Goal: Information Seeking & Learning: Learn about a topic

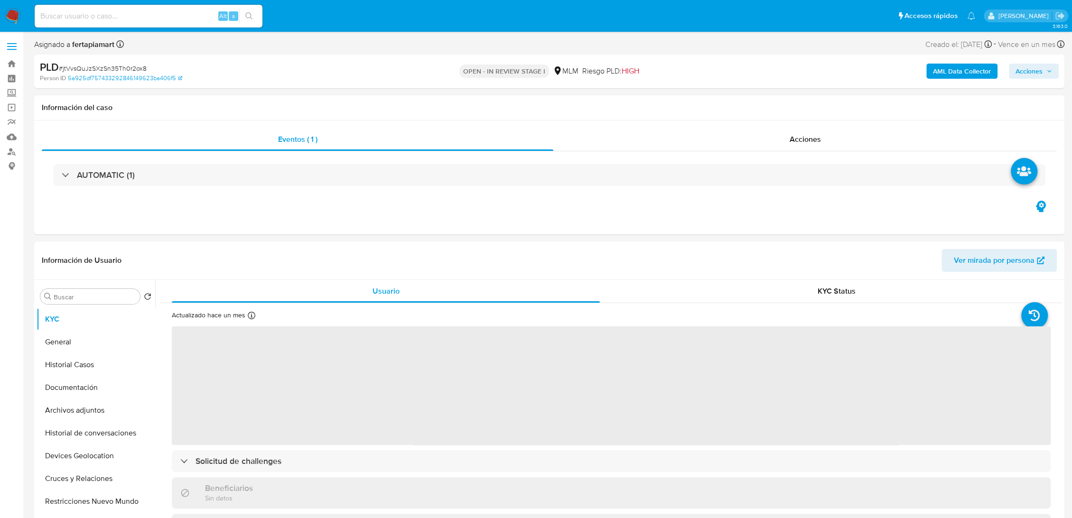
select select "10"
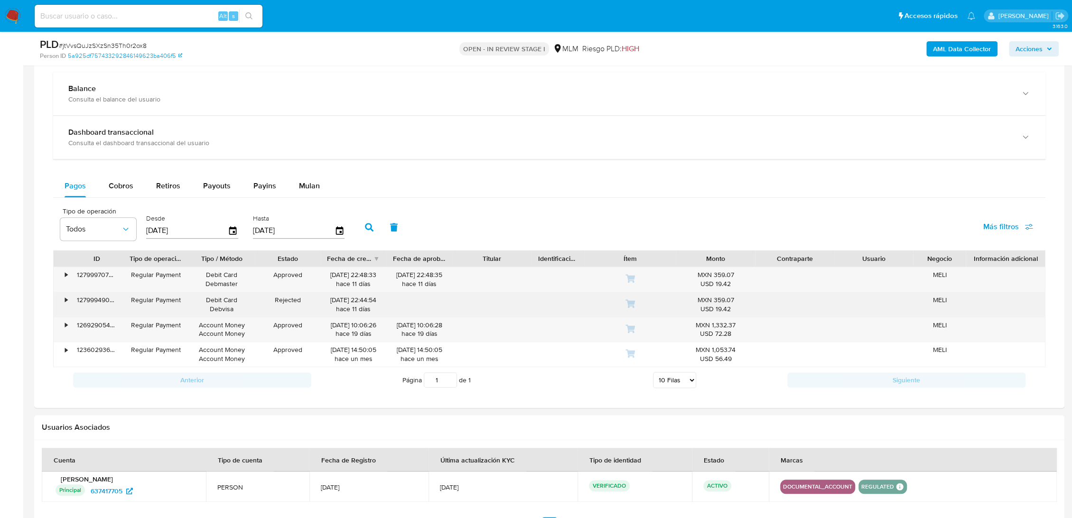
scroll to position [689, 0]
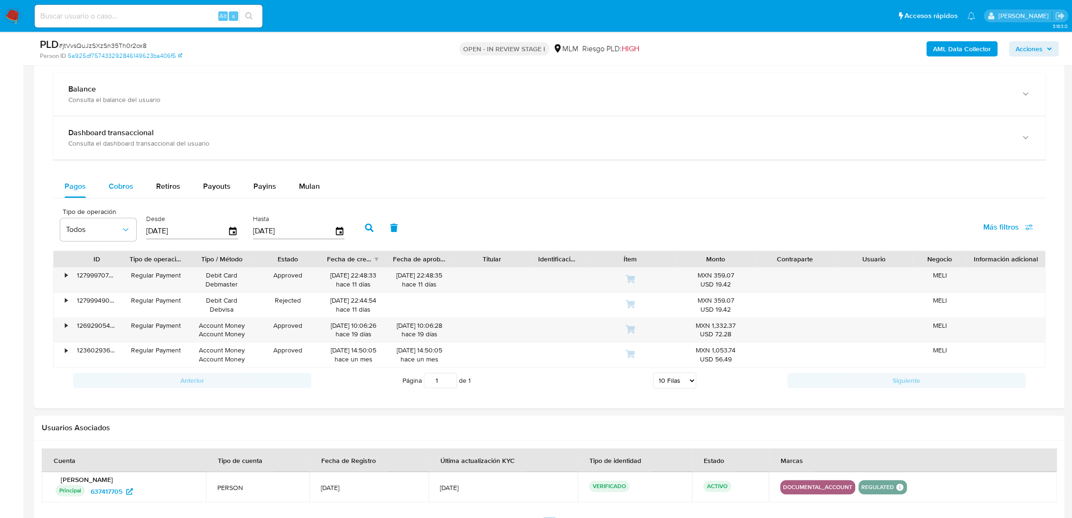
click at [132, 187] on span "Cobros" at bounding box center [121, 186] width 25 height 11
select select "10"
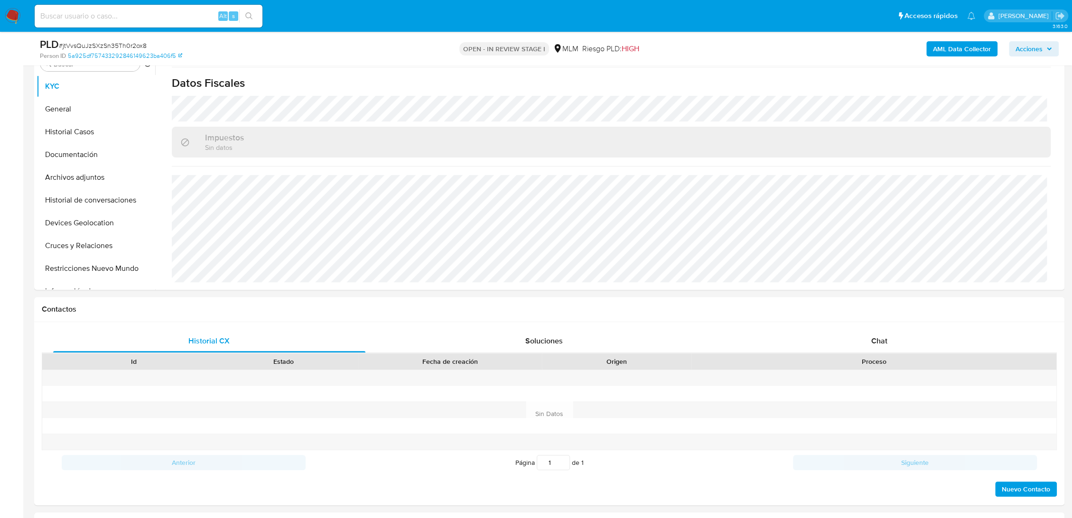
scroll to position [0, 0]
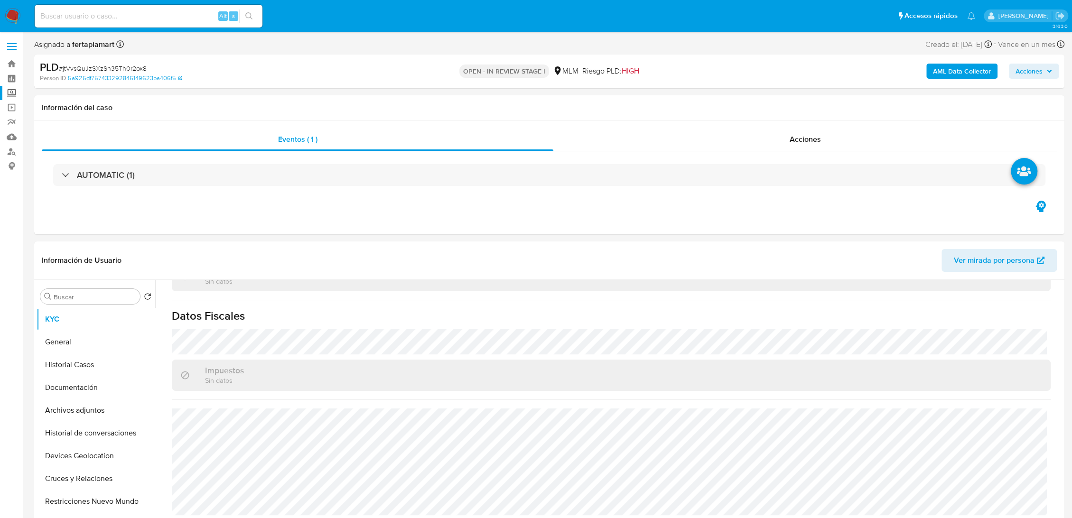
click at [12, 95] on label "Screening" at bounding box center [56, 93] width 113 height 15
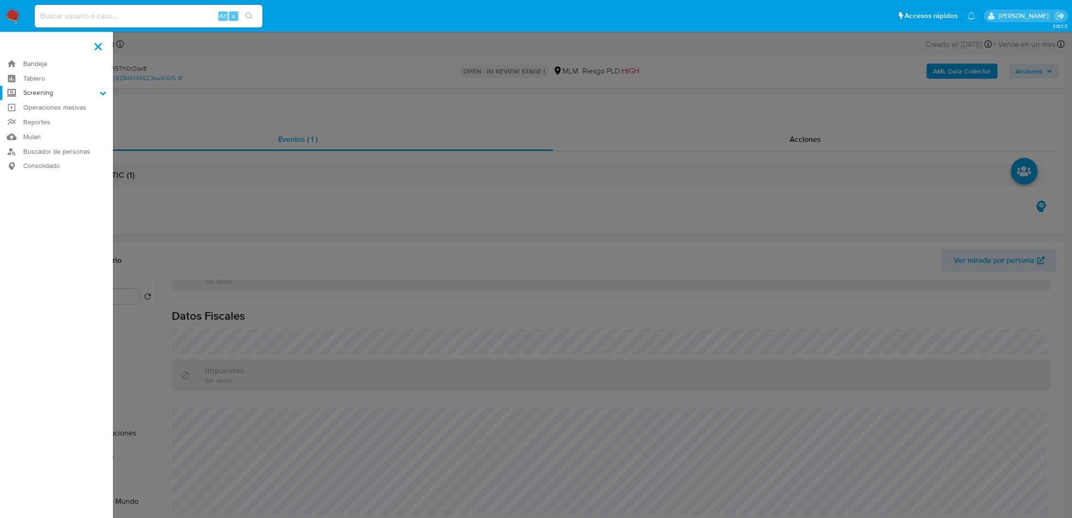
click at [0, 0] on input "Screening" at bounding box center [0, 0] width 0 height 0
click at [58, 129] on link "Herramientas" at bounding box center [56, 130] width 113 height 12
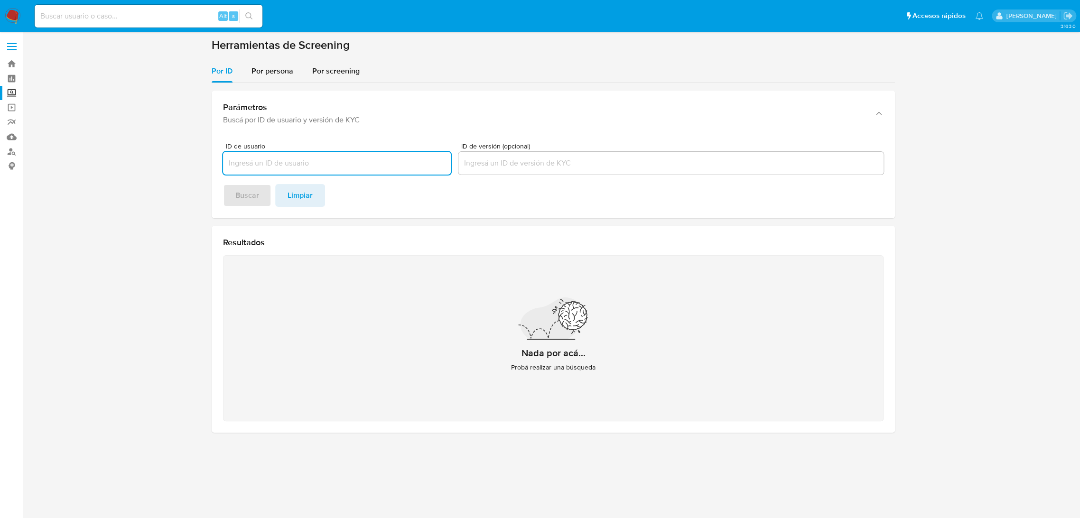
click at [299, 162] on input "ID de usuario" at bounding box center [337, 163] width 228 height 12
click at [278, 72] on span "Por persona" at bounding box center [272, 70] width 42 height 11
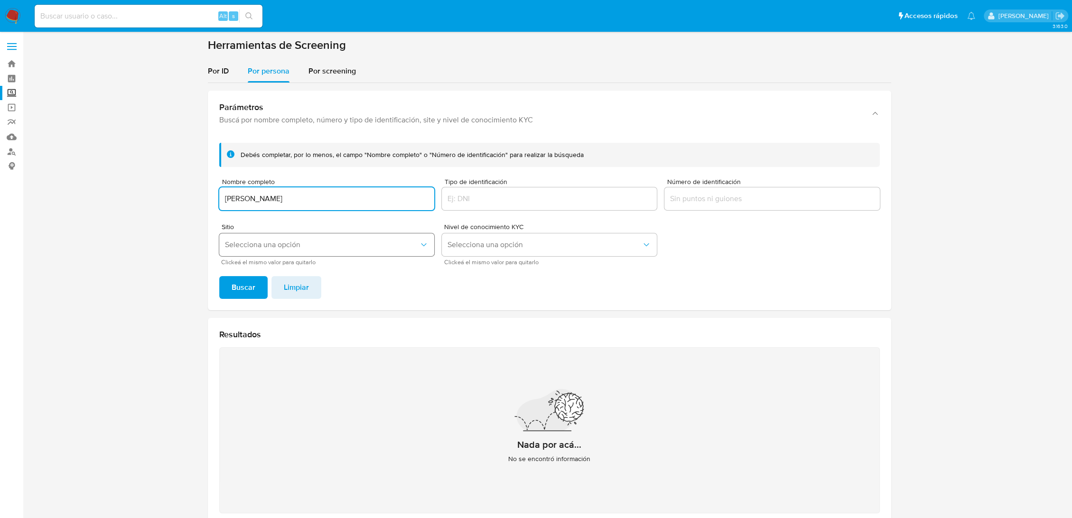
type input "MICHAEL FLORES"
click at [290, 246] on span "Selecciona una opción" at bounding box center [322, 244] width 194 height 9
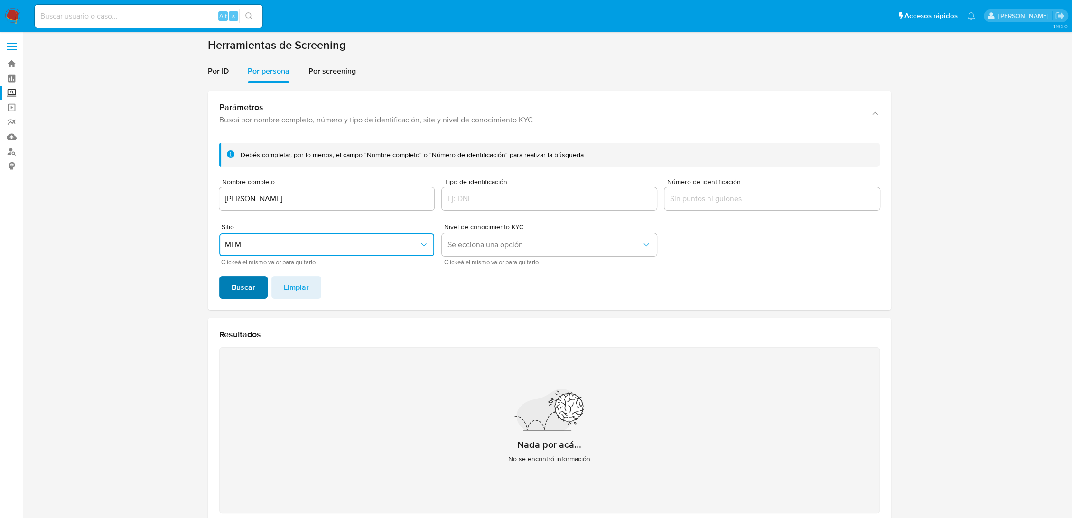
click at [253, 284] on span "Buscar" at bounding box center [243, 287] width 24 height 21
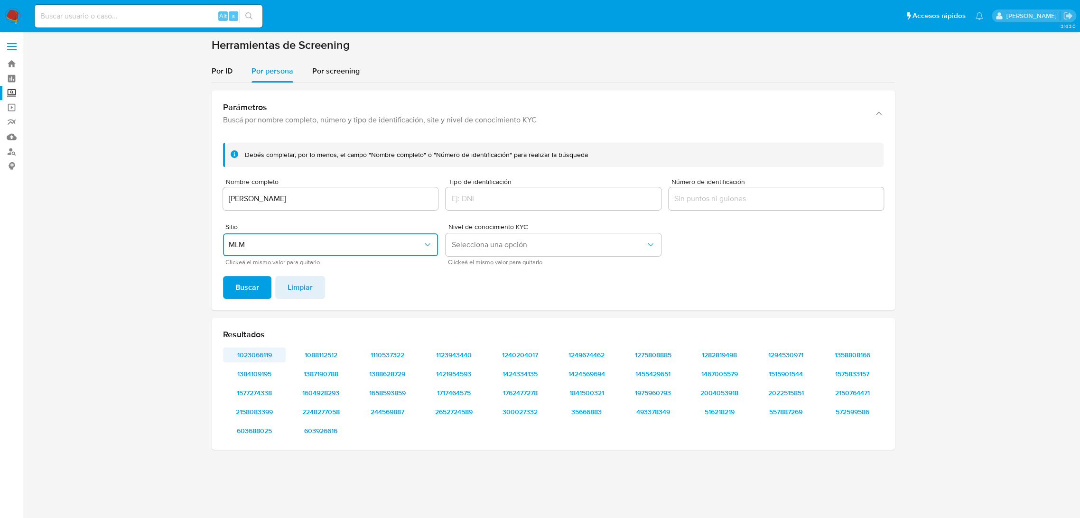
click at [254, 351] on span "1023066119" at bounding box center [254, 354] width 49 height 13
click at [336, 358] on span "1088112512" at bounding box center [320, 354] width 49 height 13
click at [408, 353] on span "1110537322" at bounding box center [386, 354] width 49 height 13
click at [459, 355] on span "1123943440" at bounding box center [453, 354] width 49 height 13
click at [518, 351] on span "1240204017" at bounding box center [519, 354] width 49 height 13
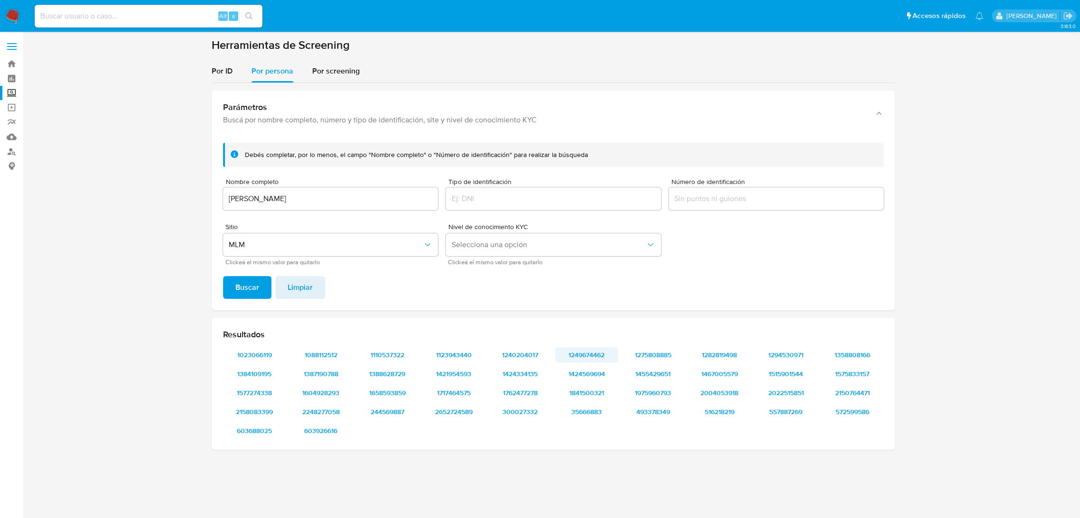
click at [581, 348] on span "1249674462" at bounding box center [586, 354] width 49 height 13
click at [657, 348] on span "1275808885" at bounding box center [652, 354] width 49 height 13
click at [713, 354] on span "1282819498" at bounding box center [718, 354] width 49 height 13
click at [777, 356] on span "1294530971" at bounding box center [785, 354] width 49 height 13
click at [861, 356] on span "1358808166" at bounding box center [851, 354] width 49 height 13
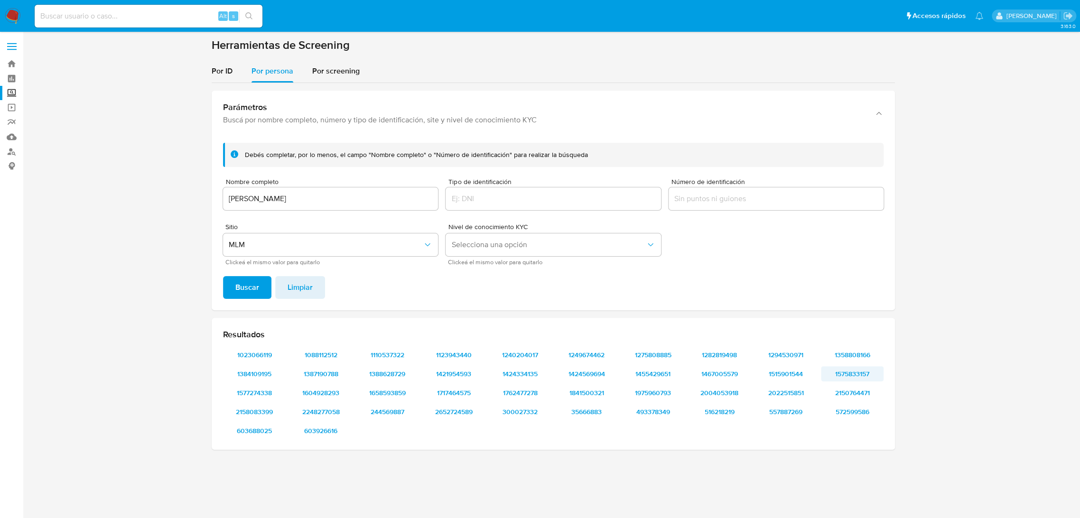
click at [852, 376] on span "1575833157" at bounding box center [851, 373] width 49 height 13
click at [782, 373] on span "1515901544" at bounding box center [785, 373] width 49 height 13
click at [704, 373] on span "1467005579" at bounding box center [718, 373] width 49 height 13
click at [645, 375] on span "1455429651" at bounding box center [652, 373] width 49 height 13
click at [573, 371] on span "1424569694" at bounding box center [586, 373] width 49 height 13
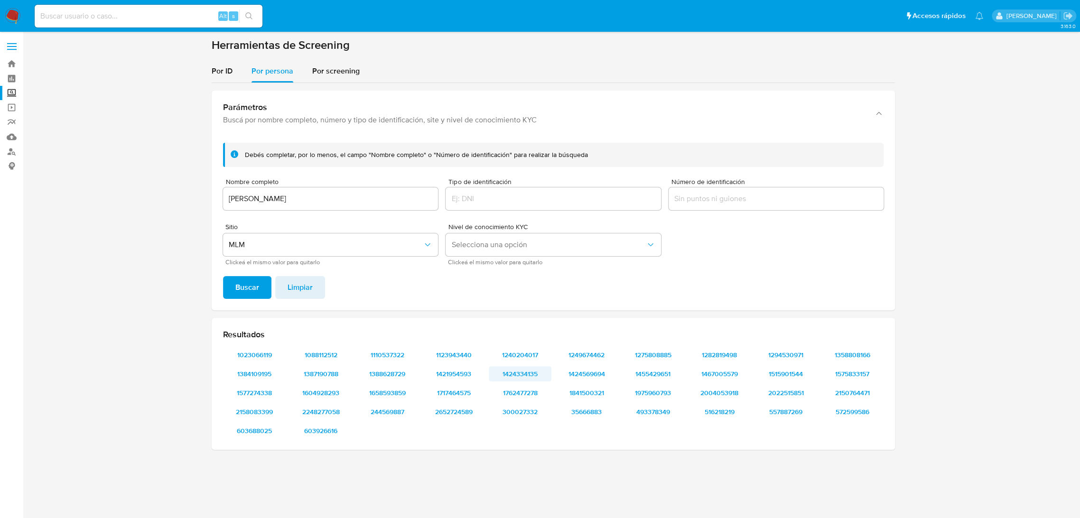
click at [512, 377] on span "1424334135" at bounding box center [519, 373] width 49 height 13
click at [453, 374] on span "1421954593" at bounding box center [453, 373] width 49 height 13
click at [391, 373] on span "1388628729" at bounding box center [386, 373] width 49 height 13
click at [307, 375] on span "1387190788" at bounding box center [320, 373] width 49 height 13
click at [247, 376] on span "1384109195" at bounding box center [254, 373] width 49 height 13
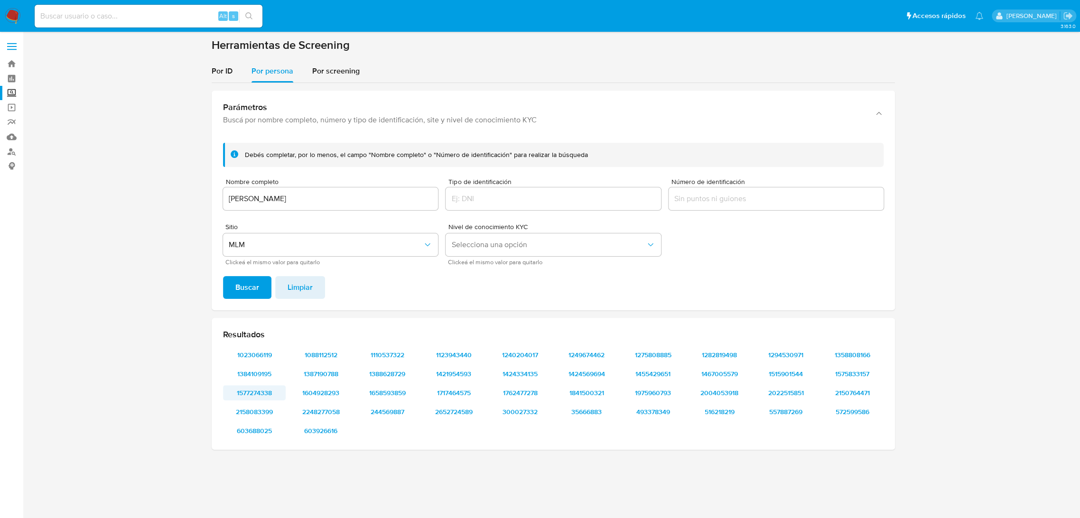
click at [247, 395] on span "1577274338" at bounding box center [254, 392] width 49 height 13
click at [320, 390] on span "1604928293" at bounding box center [320, 392] width 49 height 13
click at [368, 392] on span "1658593859" at bounding box center [386, 392] width 49 height 13
click at [436, 393] on span "1717464575" at bounding box center [453, 392] width 49 height 13
click at [524, 392] on span "1762477278" at bounding box center [519, 392] width 49 height 13
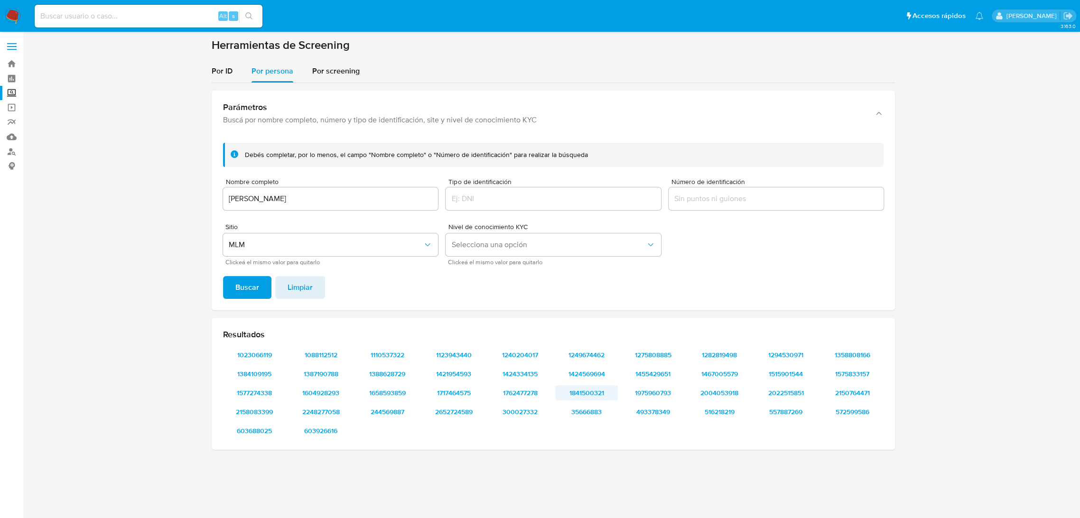
click at [581, 391] on span "1841500321" at bounding box center [586, 392] width 49 height 13
click at [639, 395] on span "1975960793" at bounding box center [652, 392] width 49 height 13
click at [706, 394] on span "2004053918" at bounding box center [718, 392] width 49 height 13
click at [777, 393] on span "2022515851" at bounding box center [785, 392] width 49 height 13
click at [827, 396] on span "2150764471" at bounding box center [851, 392] width 49 height 13
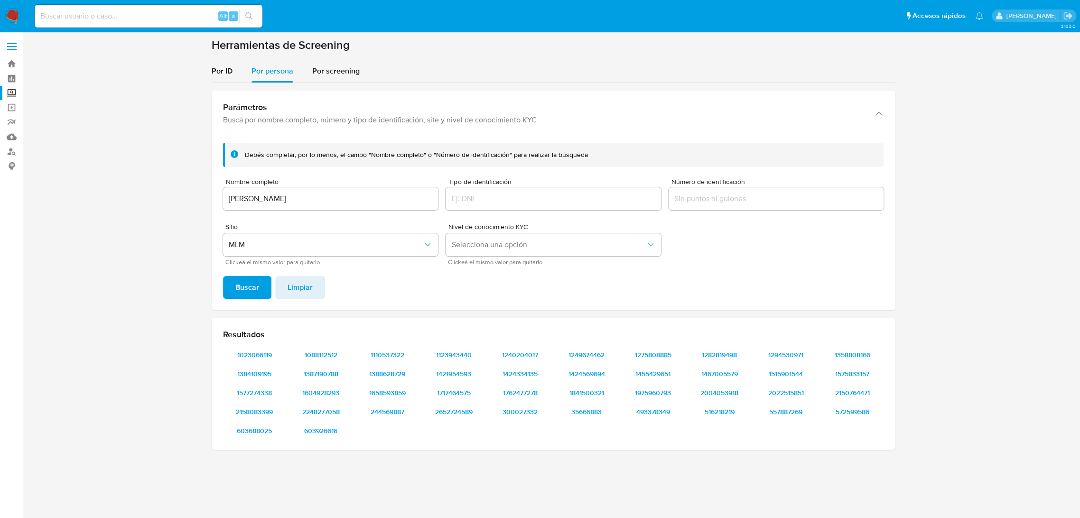
click at [836, 400] on div "1023066119 1088112512 1110537322 1123943440 1240204017 1249674462 1275808885 12…" at bounding box center [553, 392] width 660 height 91
click at [839, 409] on span "572599586" at bounding box center [851, 411] width 49 height 13
click at [770, 411] on span "557887269" at bounding box center [785, 411] width 49 height 13
click at [718, 414] on span "516218219" at bounding box center [718, 411] width 49 height 13
click at [645, 415] on span "493378349" at bounding box center [652, 411] width 49 height 13
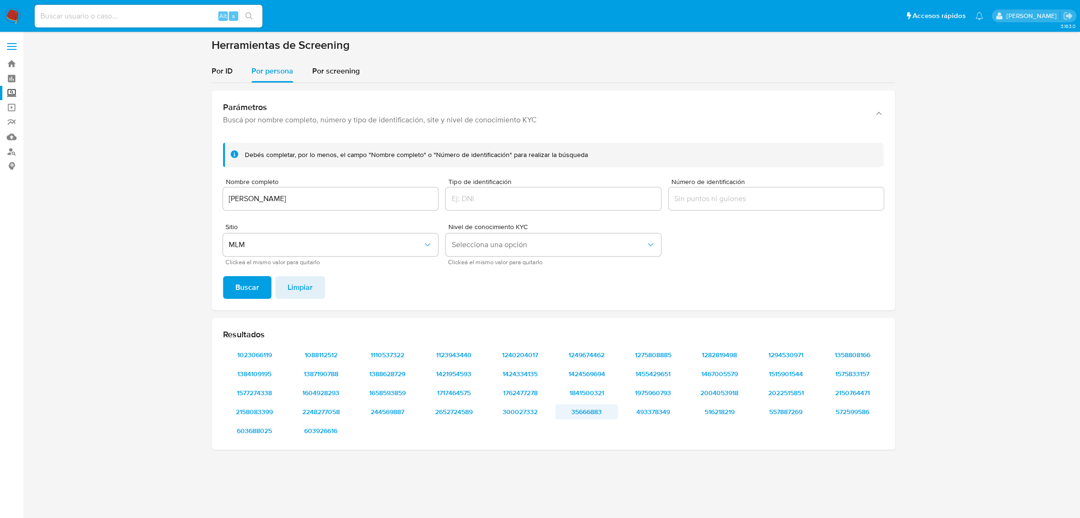
click at [584, 409] on span "35666883" at bounding box center [586, 411] width 49 height 13
click at [513, 412] on span "300027332" at bounding box center [519, 411] width 49 height 13
click at [453, 409] on span "2652724589" at bounding box center [453, 411] width 49 height 13
click at [399, 408] on span "244569887" at bounding box center [386, 411] width 49 height 13
click at [334, 407] on span "2248277058" at bounding box center [320, 411] width 49 height 13
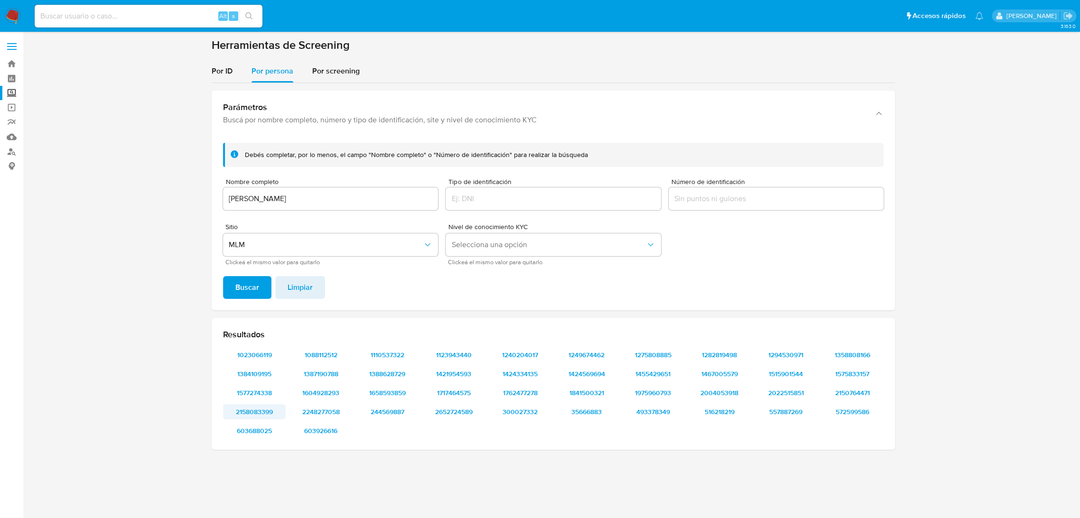
click at [259, 406] on span "2158083399" at bounding box center [254, 411] width 49 height 13
click at [256, 435] on span "603688025" at bounding box center [254, 430] width 49 height 13
click at [316, 432] on span "603926616" at bounding box center [320, 430] width 49 height 13
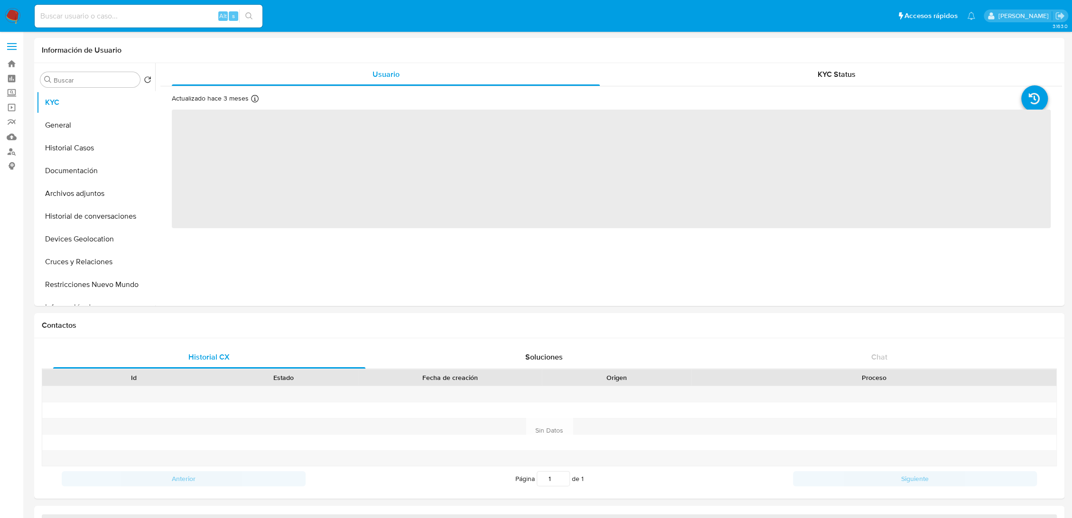
select select "10"
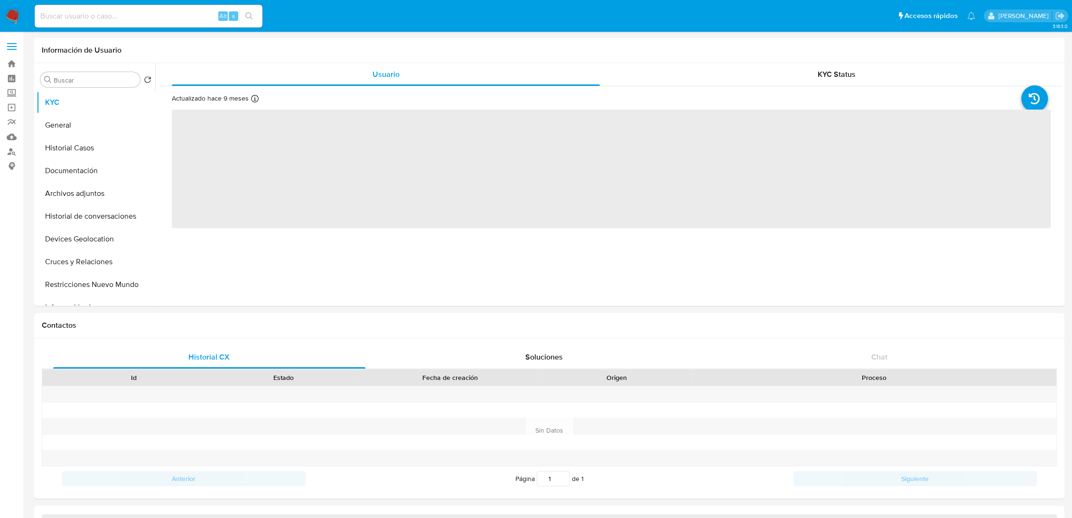
select select "10"
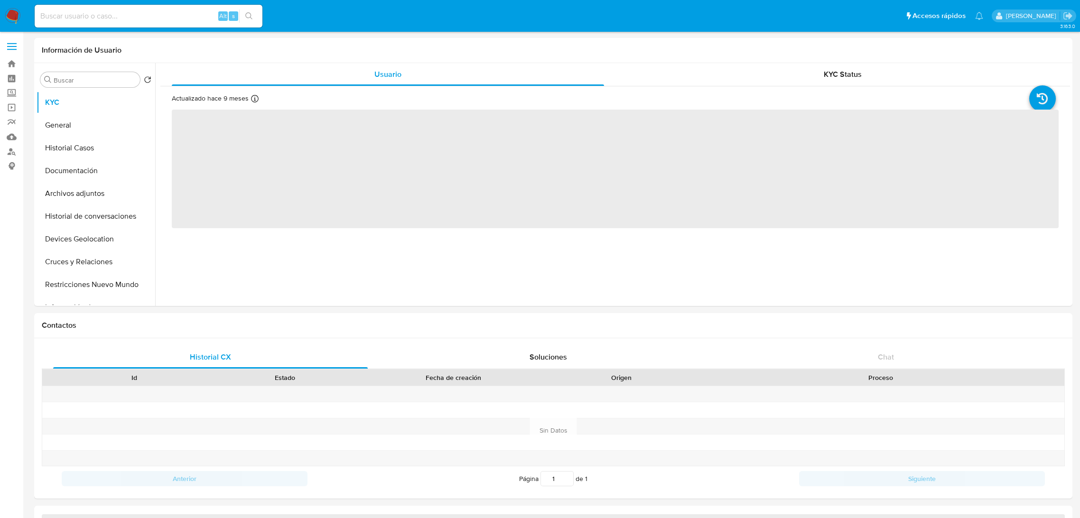
select select "10"
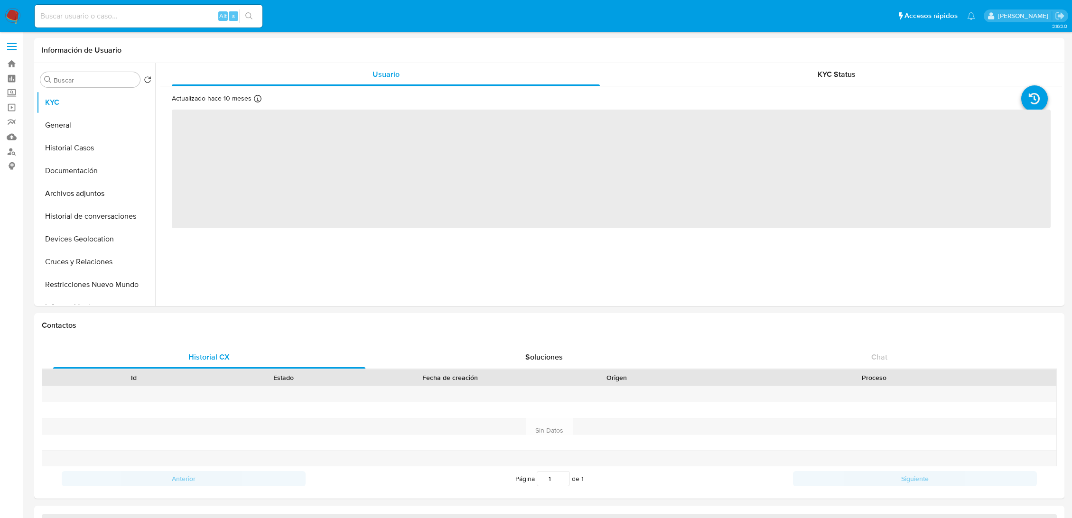
select select "10"
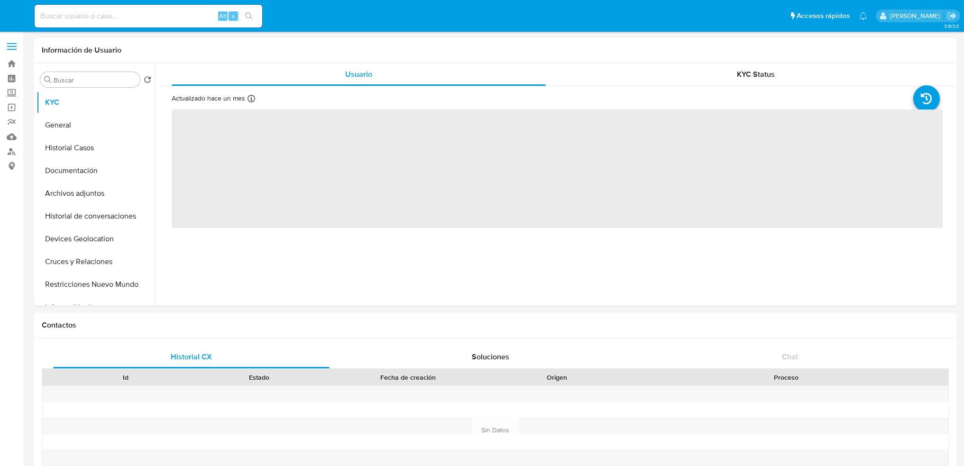
select select "10"
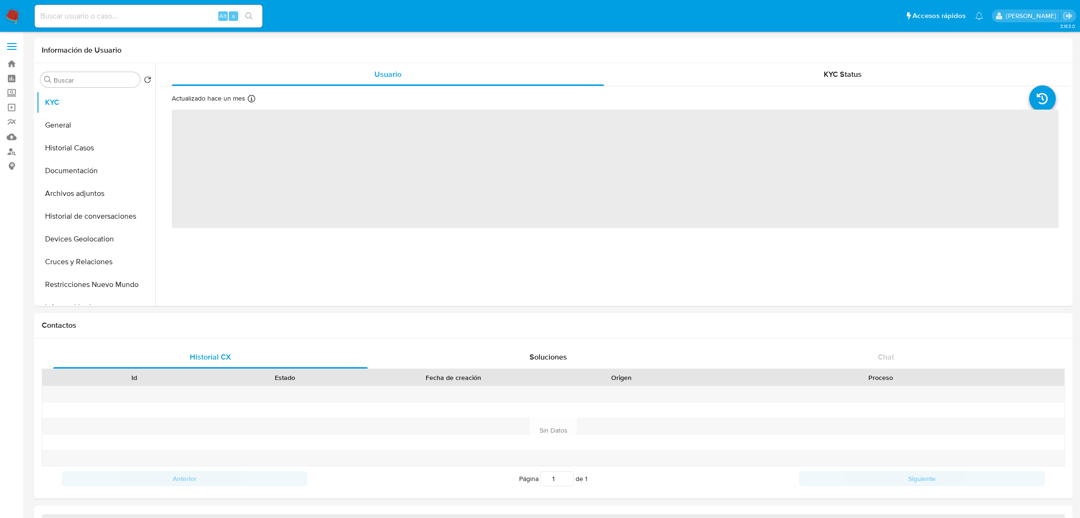
select select "10"
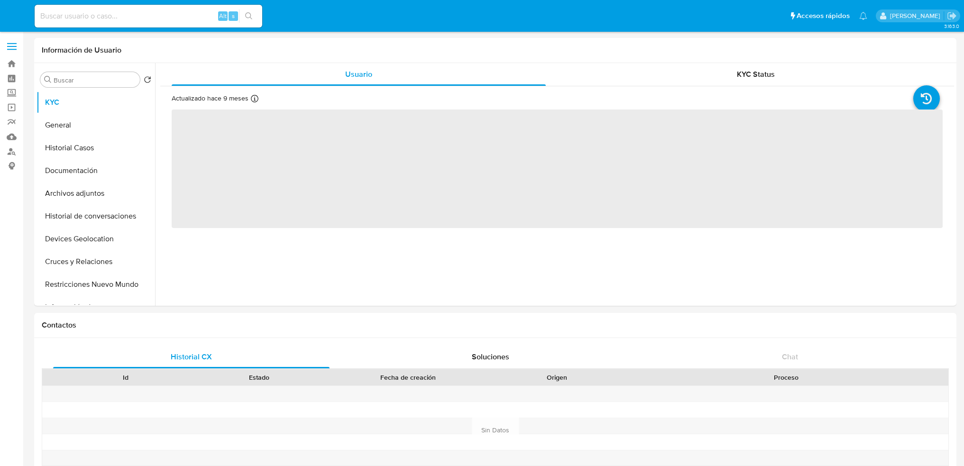
select select "10"
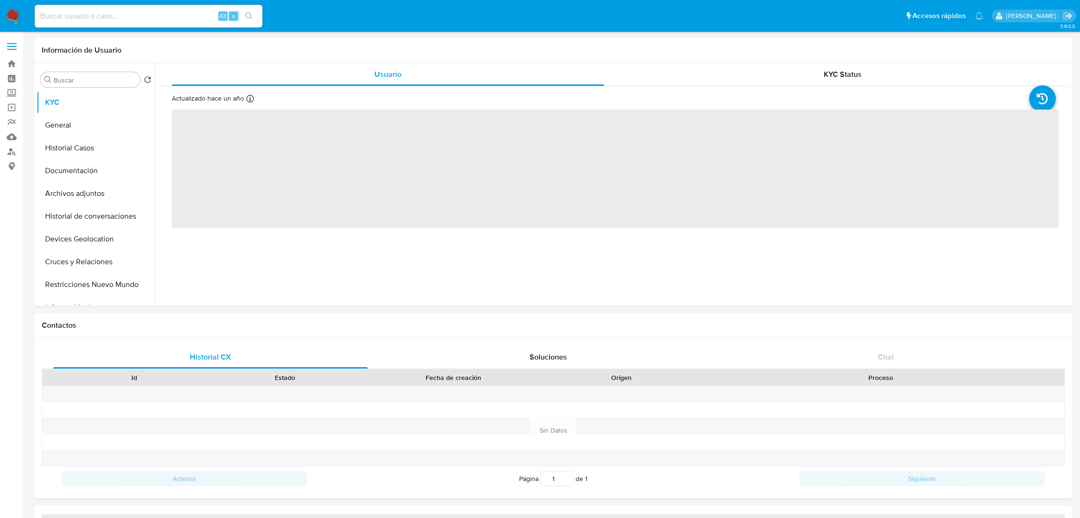
select select "10"
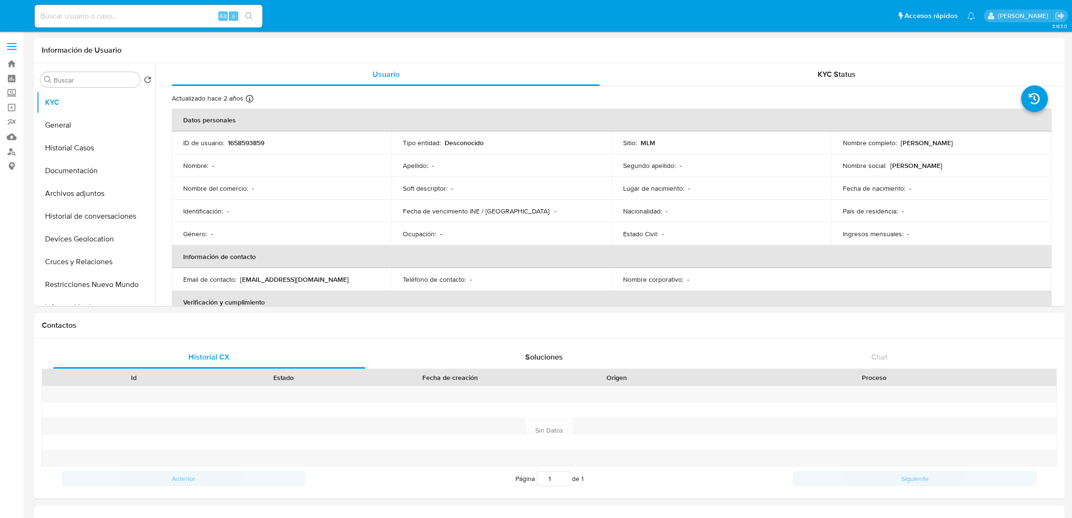
select select "10"
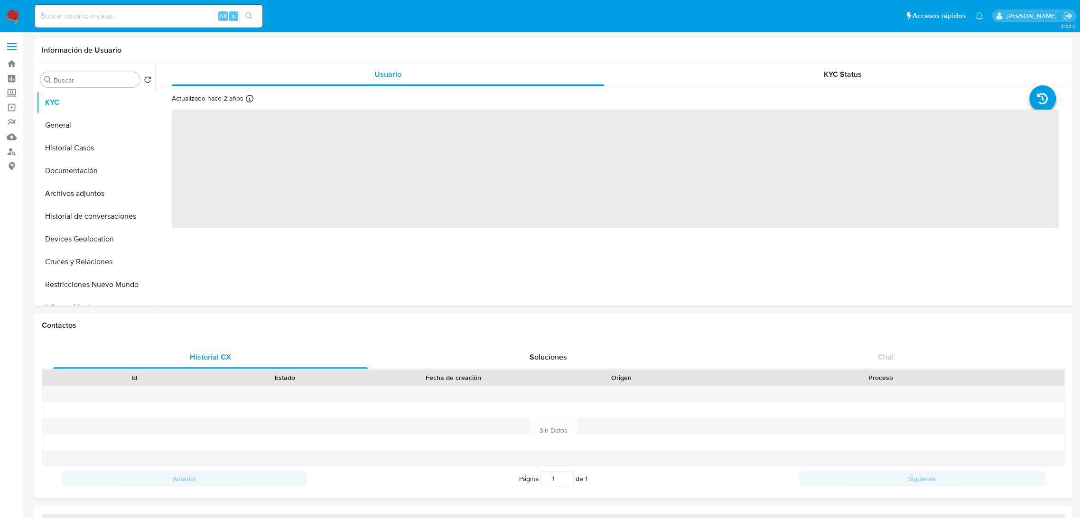
select select "10"
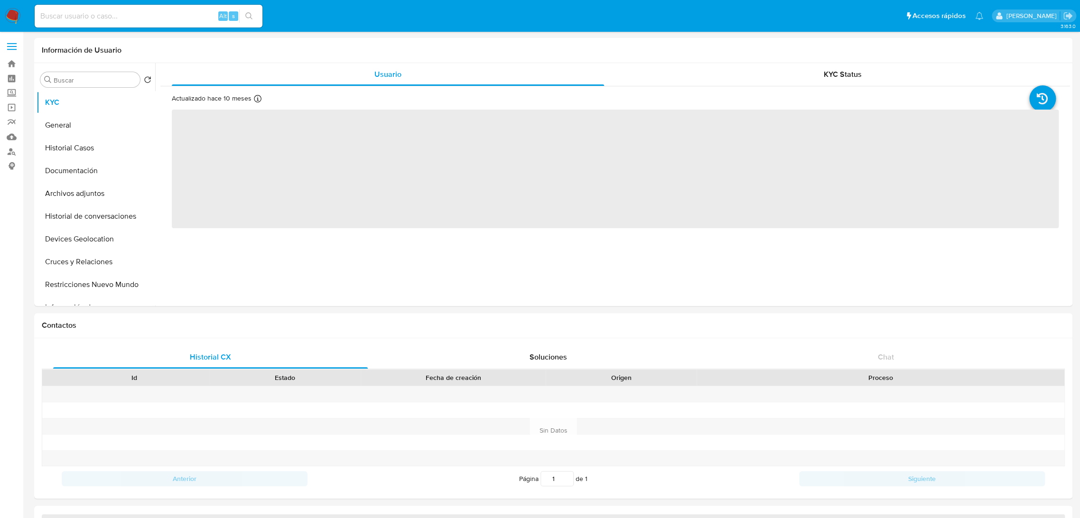
select select "10"
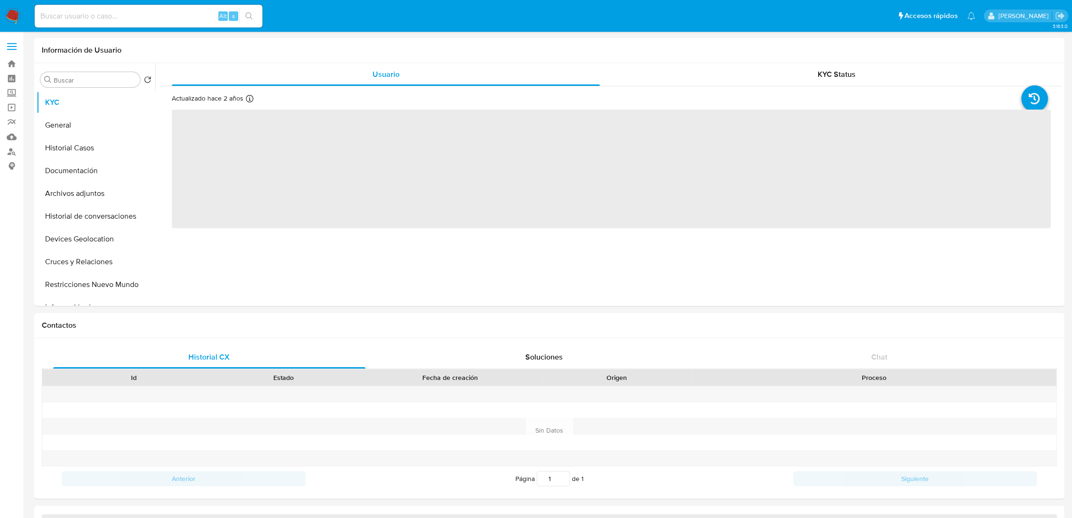
select select "10"
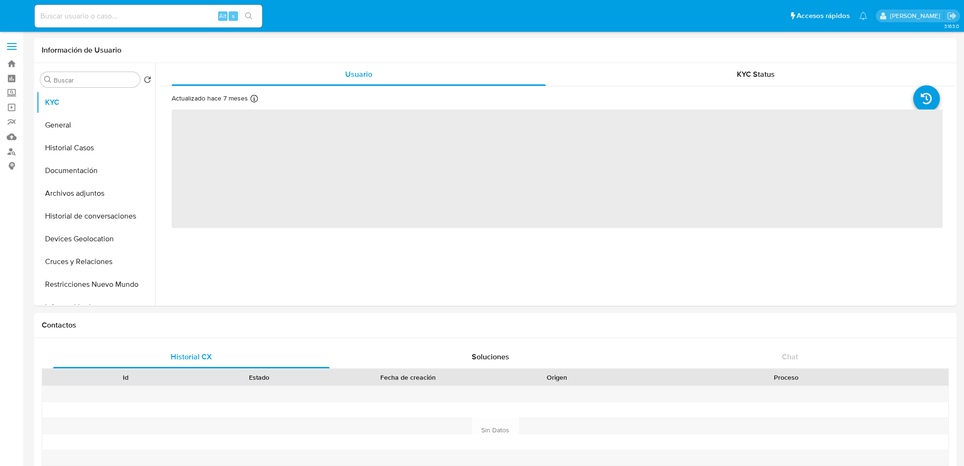
select select "10"
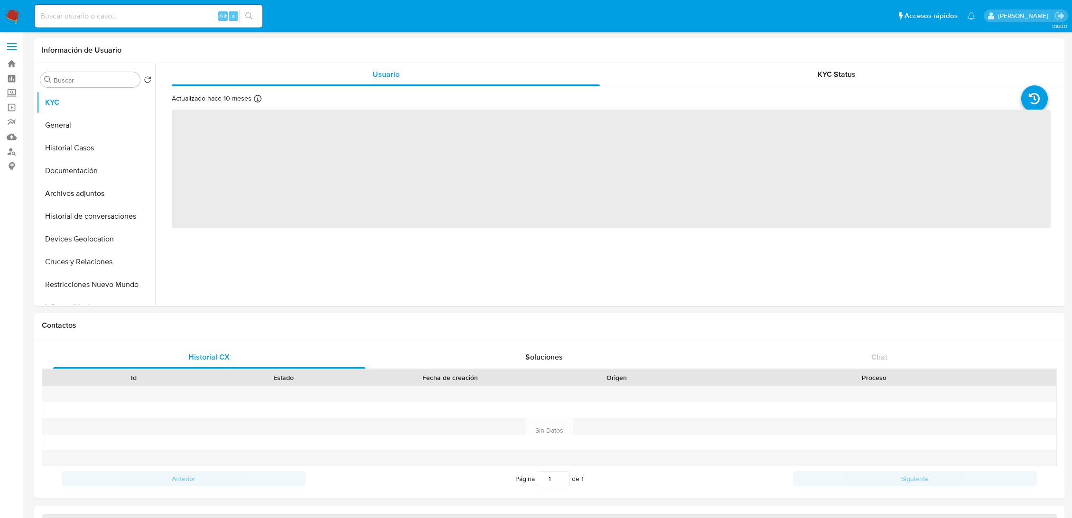
select select "10"
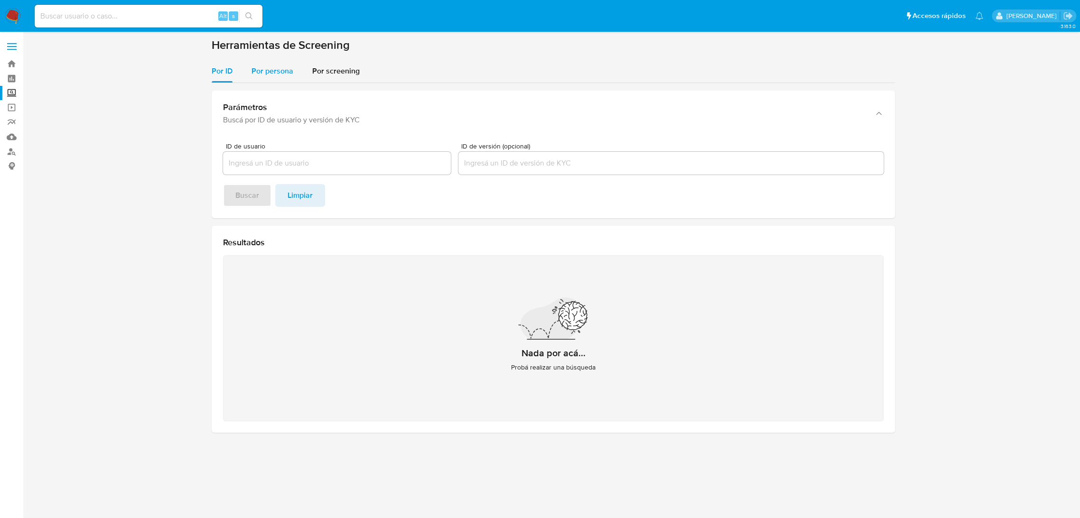
click at [281, 77] on div "Por persona" at bounding box center [272, 71] width 42 height 23
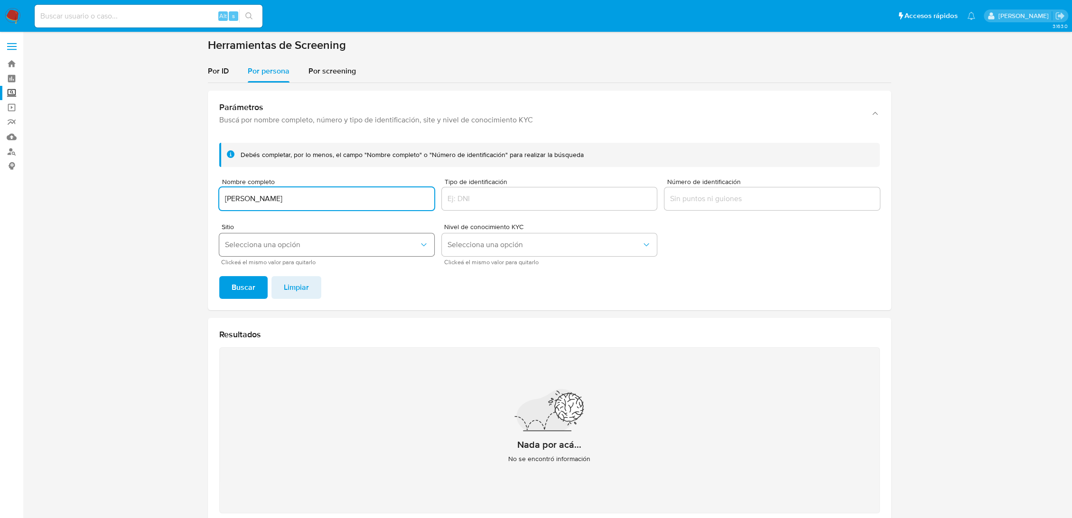
type input "MIRIAM URIBE MENDOZA"
click at [306, 246] on span "Selecciona una opción" at bounding box center [322, 244] width 194 height 9
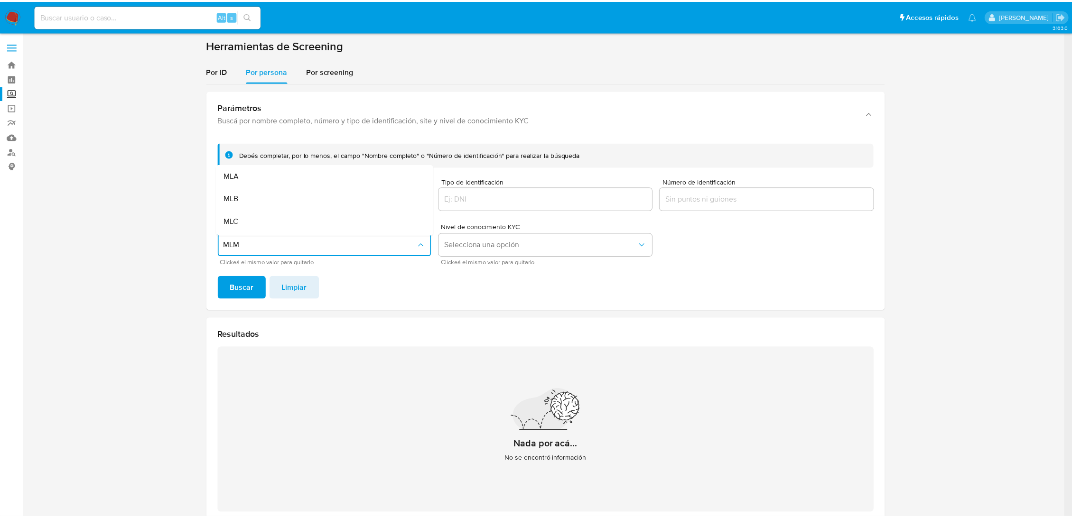
scroll to position [19, 0]
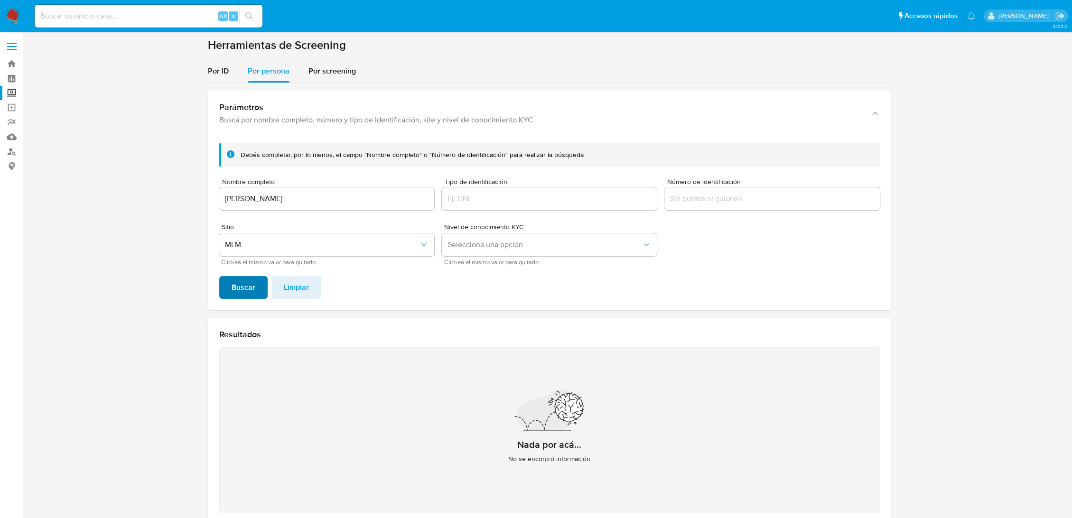
click at [234, 278] on span "Buscar" at bounding box center [243, 287] width 24 height 21
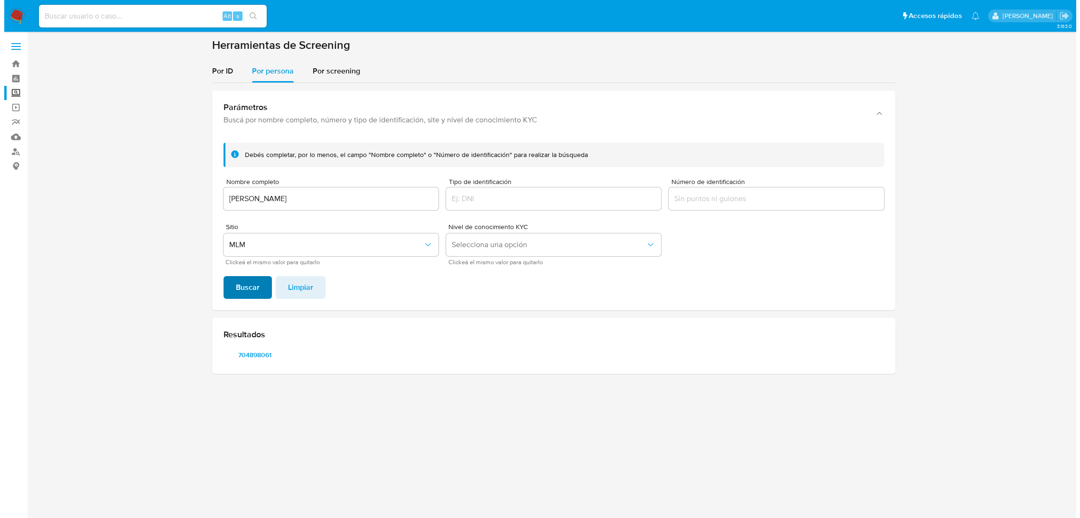
scroll to position [0, 0]
click at [250, 351] on span "704898061" at bounding box center [254, 354] width 49 height 13
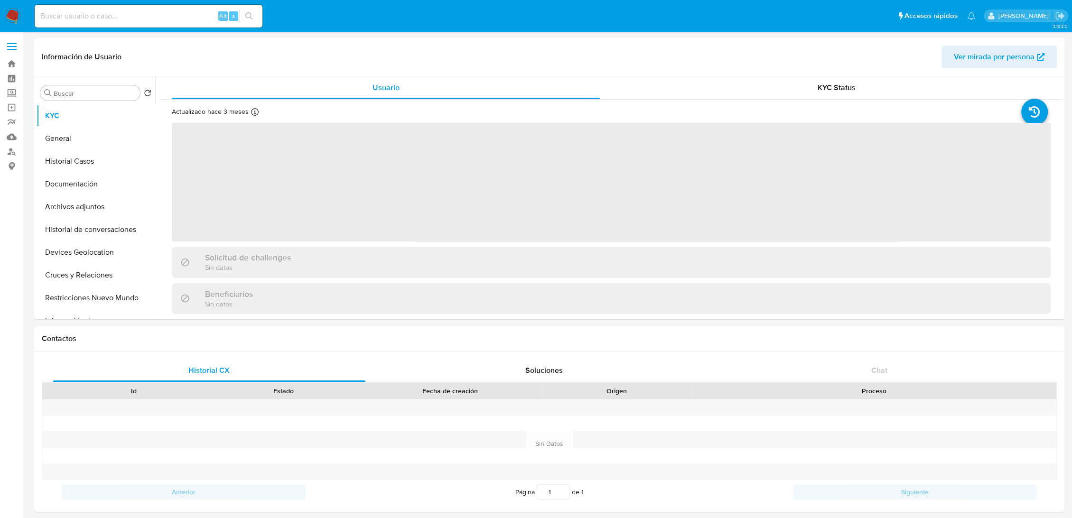
select select "10"
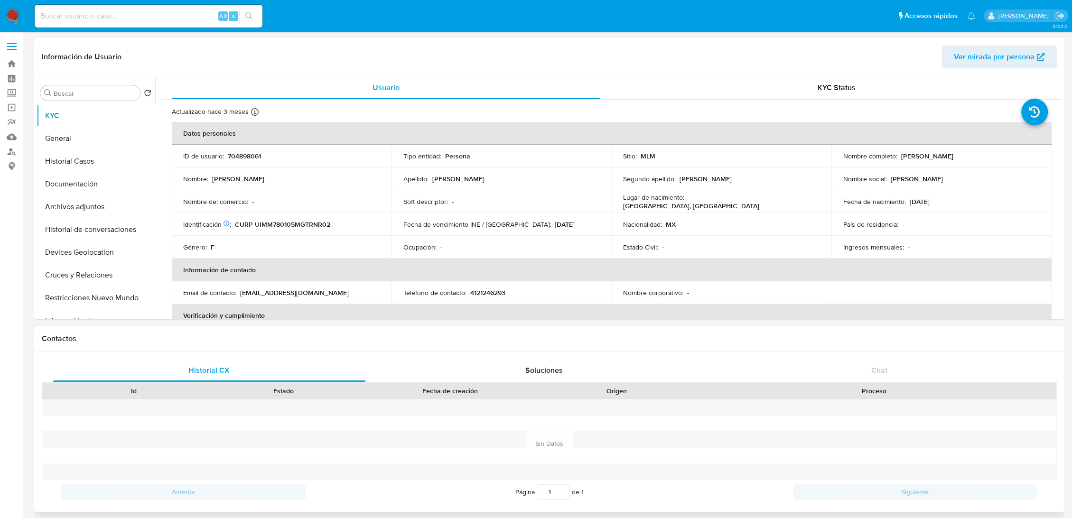
click at [835, 333] on div "Contactos" at bounding box center [549, 338] width 1030 height 25
drag, startPoint x: 968, startPoint y: 157, endPoint x: 894, endPoint y: 154, distance: 73.6
click at [894, 154] on div "Nombre completo : Miriam Uribe Mendoza" at bounding box center [940, 156] width 197 height 9
copy p "[PERSON_NAME]"
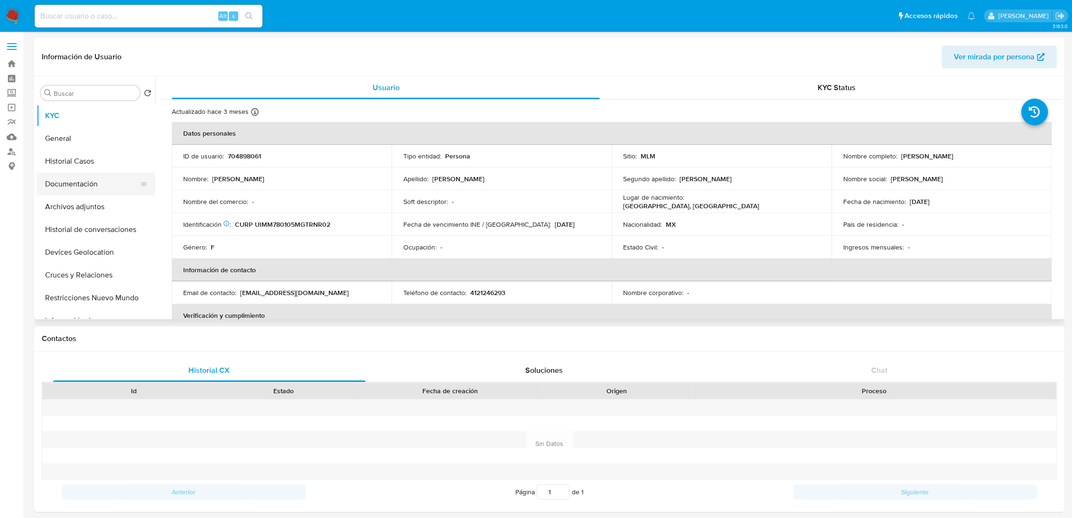
scroll to position [12, 0]
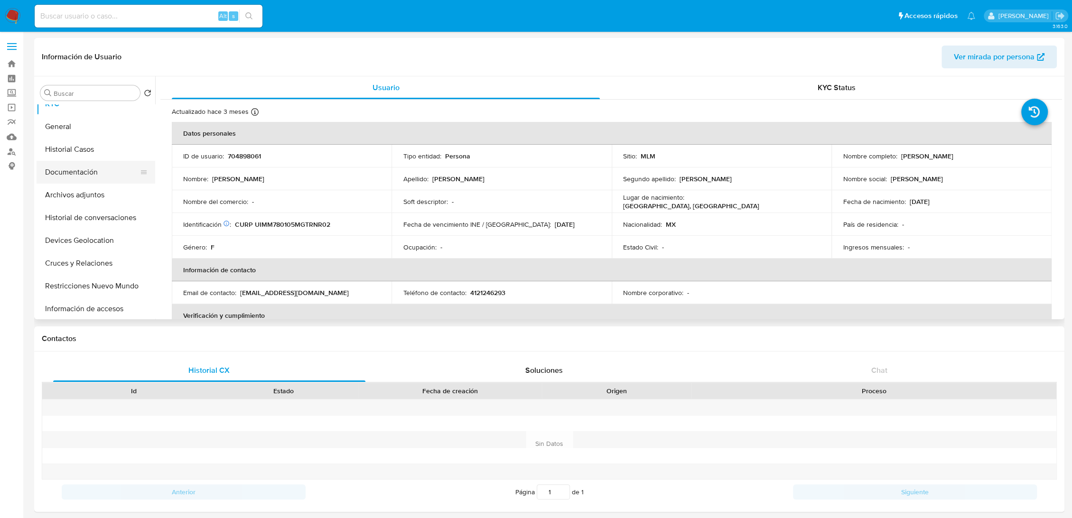
click at [74, 165] on button "Documentación" at bounding box center [92, 172] width 111 height 23
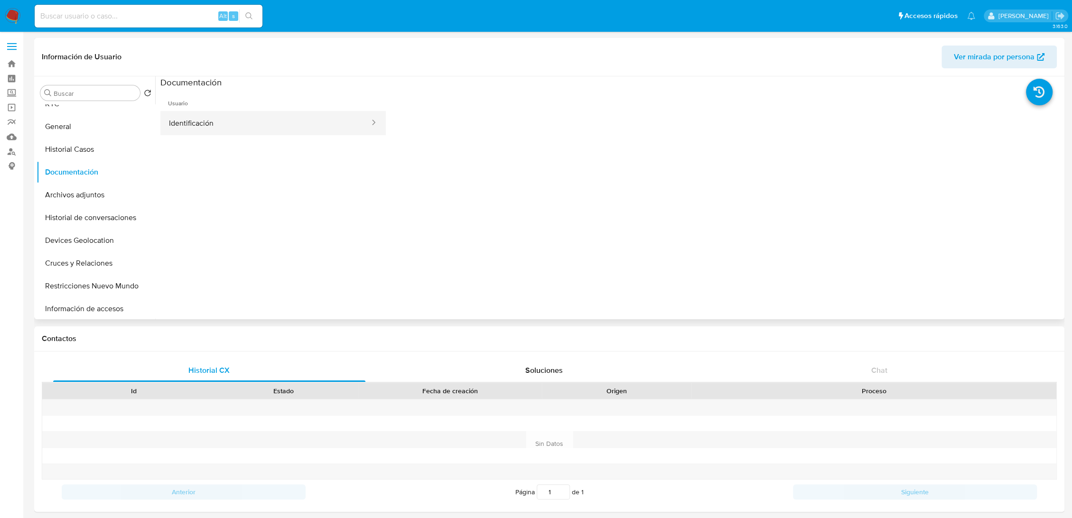
click at [258, 126] on button "Identificación" at bounding box center [265, 123] width 210 height 24
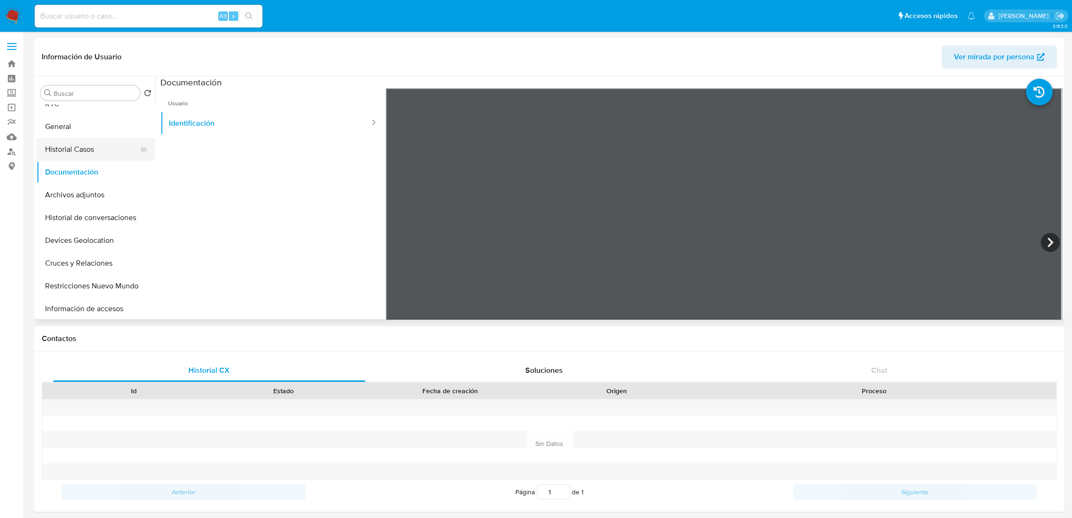
scroll to position [0, 0]
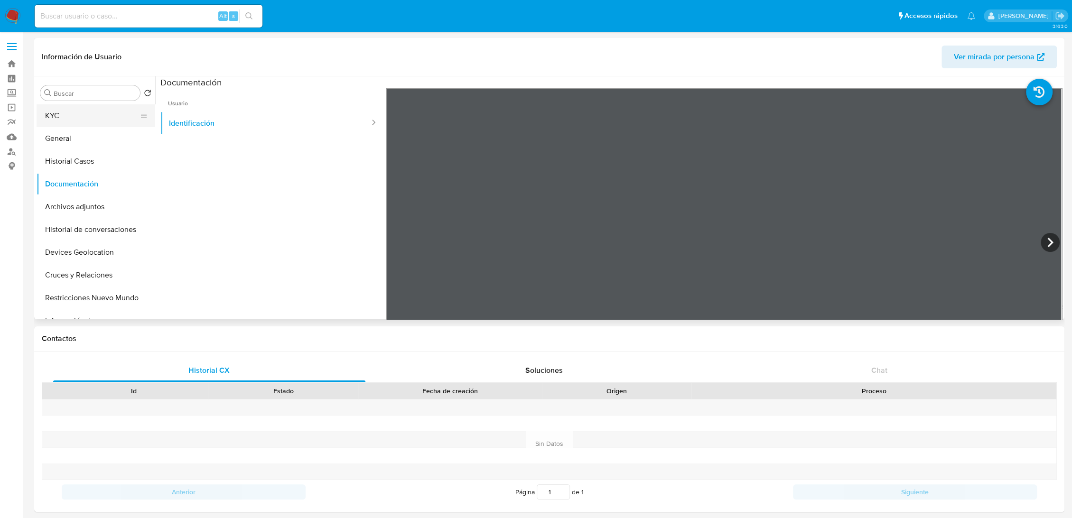
click at [62, 111] on button "KYC" at bounding box center [92, 115] width 111 height 23
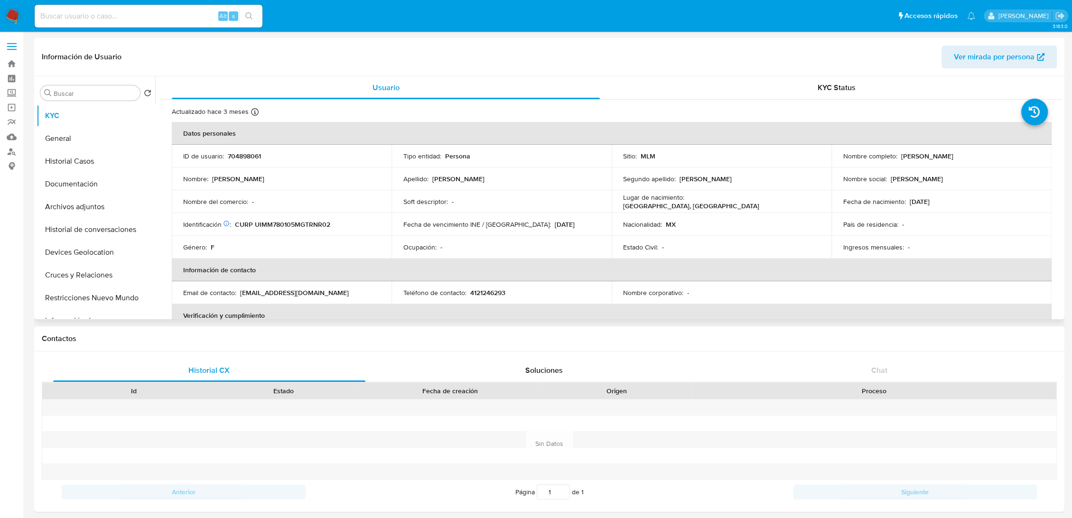
click at [244, 154] on p "704898061" at bounding box center [244, 156] width 33 height 9
copy p "704898061"
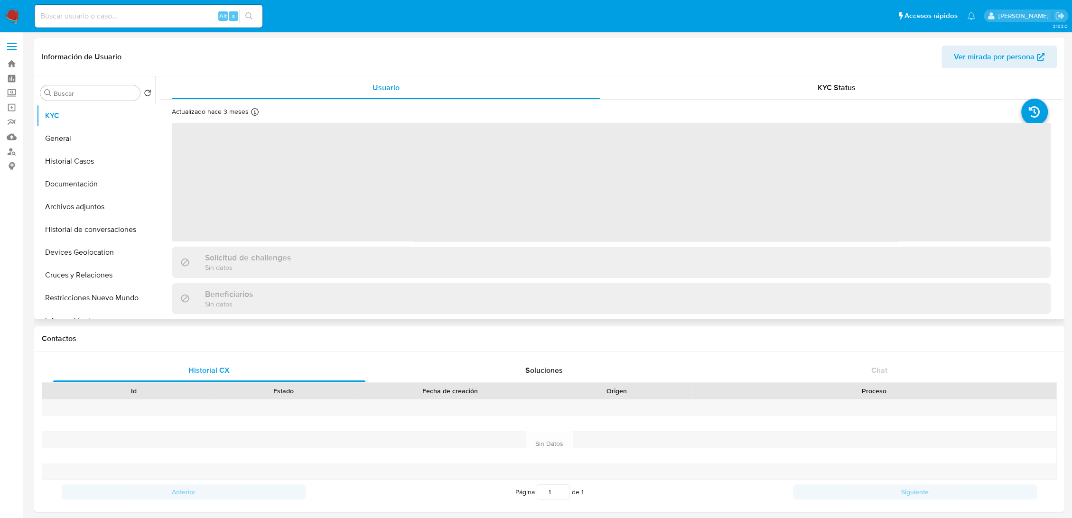
select select "10"
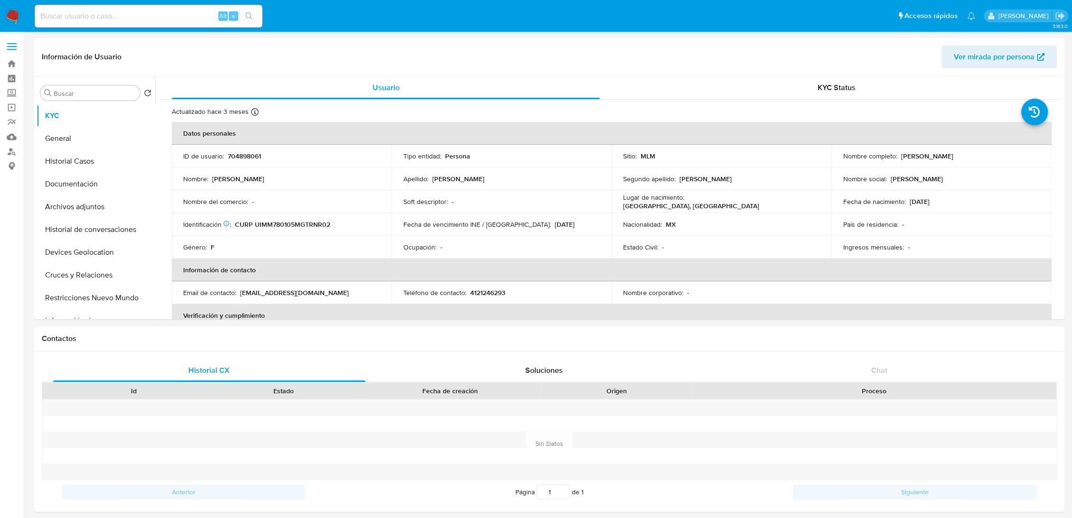
drag, startPoint x: 102, startPoint y: 28, endPoint x: 88, endPoint y: 18, distance: 16.7
click at [88, 18] on div "Alt s" at bounding box center [149, 16] width 228 height 27
click at [88, 18] on input at bounding box center [149, 16] width 228 height 12
paste input "637417705"
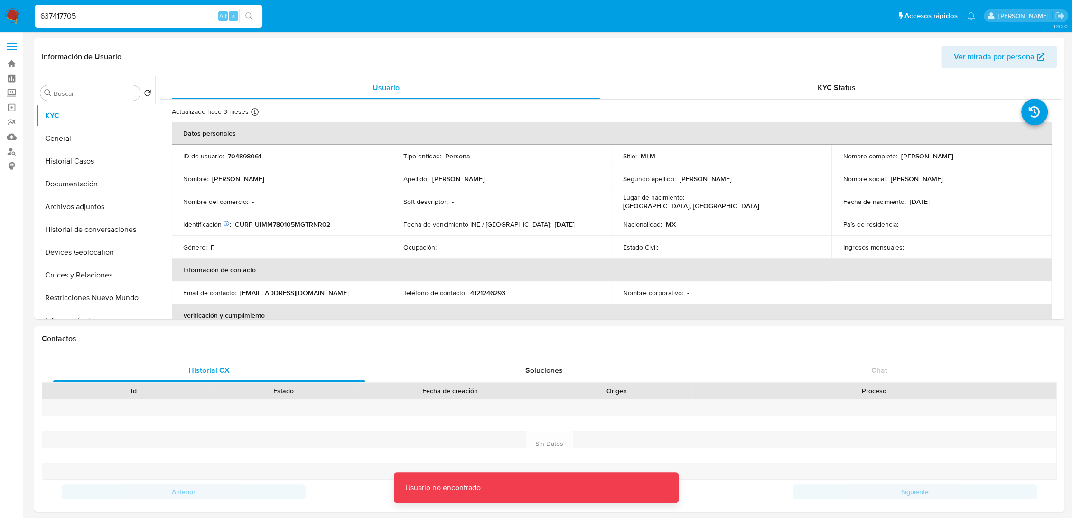
click at [88, 18] on input "637417705" at bounding box center [149, 16] width 228 height 12
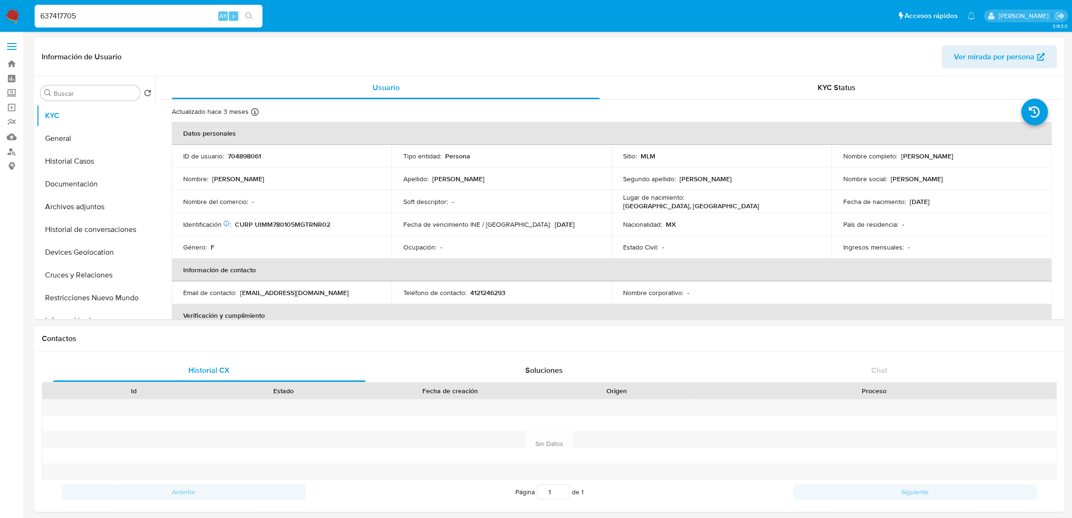
type input "637417705"
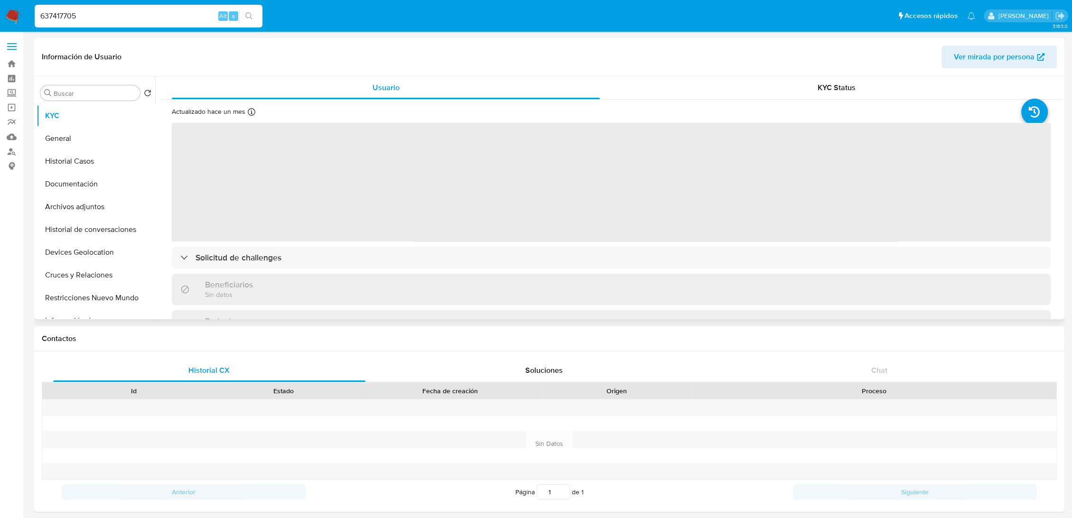
select select "10"
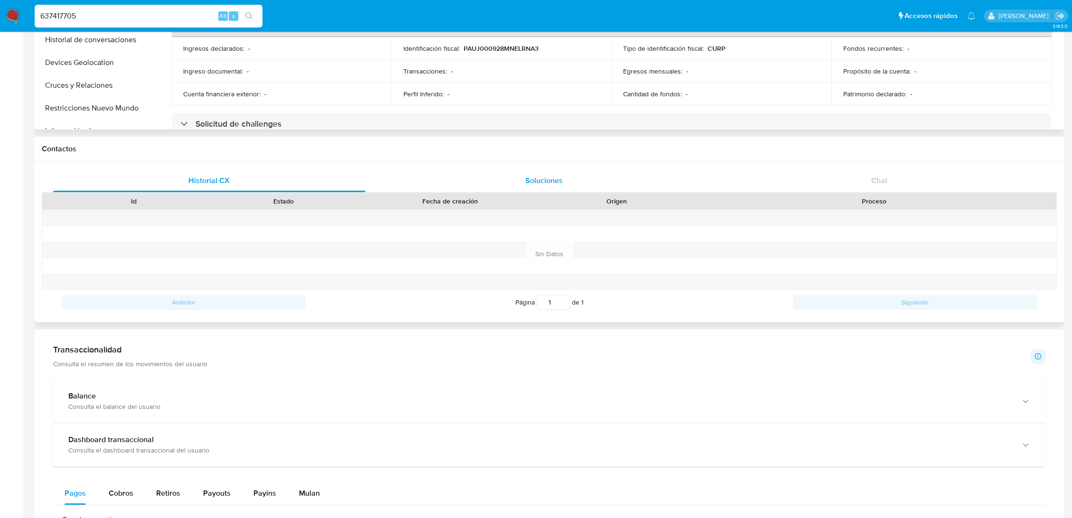
scroll to position [257, 0]
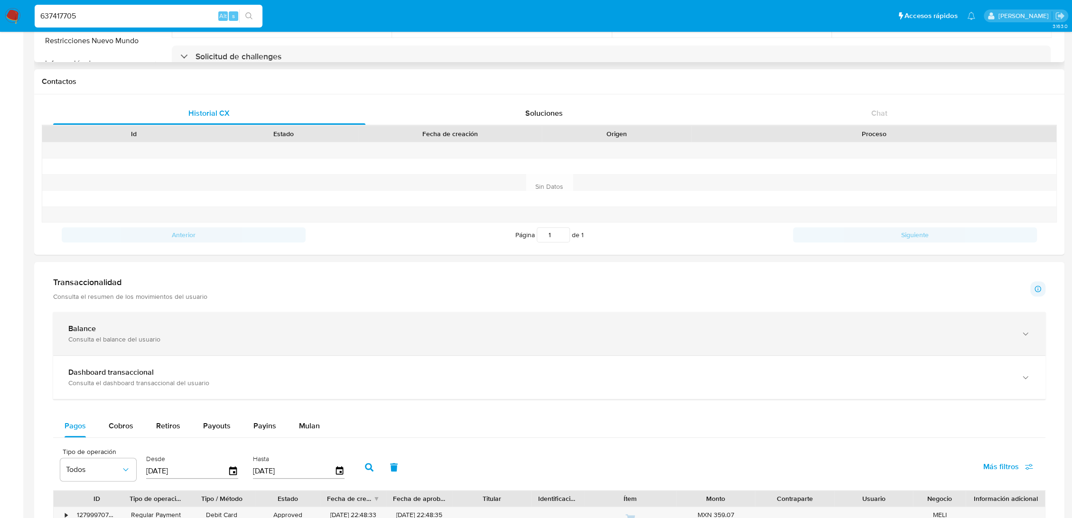
click at [244, 329] on div "Balance" at bounding box center [539, 328] width 943 height 9
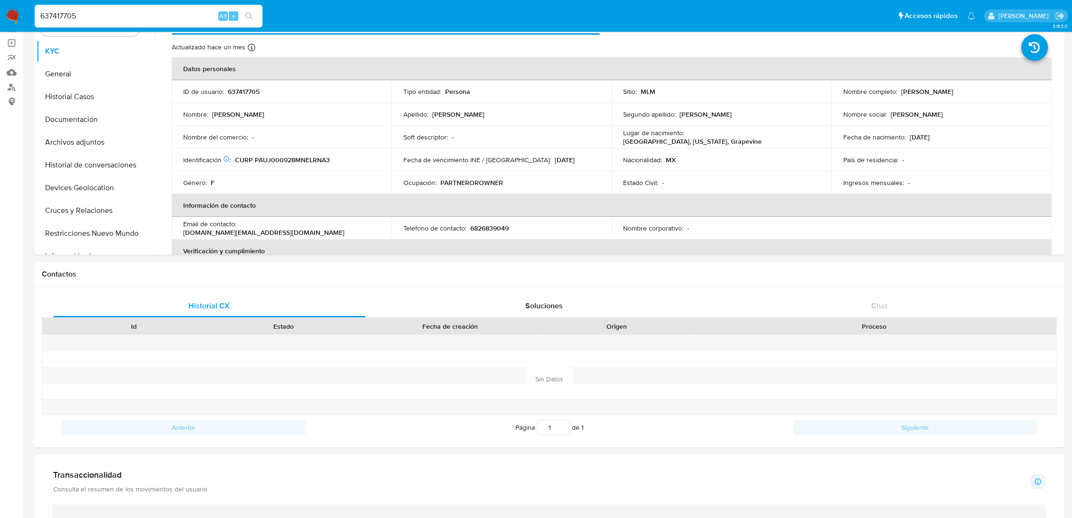
scroll to position [0, 0]
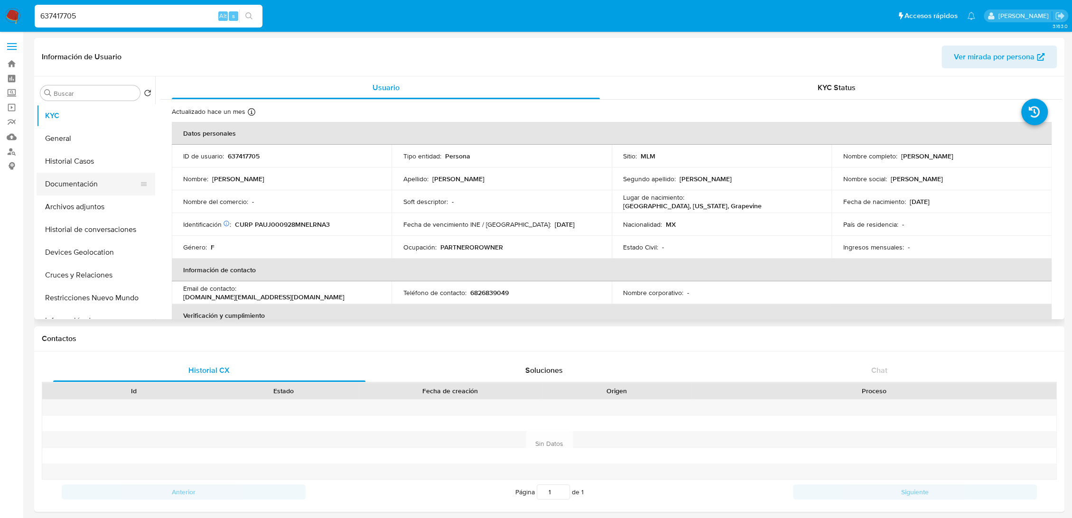
click at [92, 179] on button "Documentación" at bounding box center [92, 184] width 111 height 23
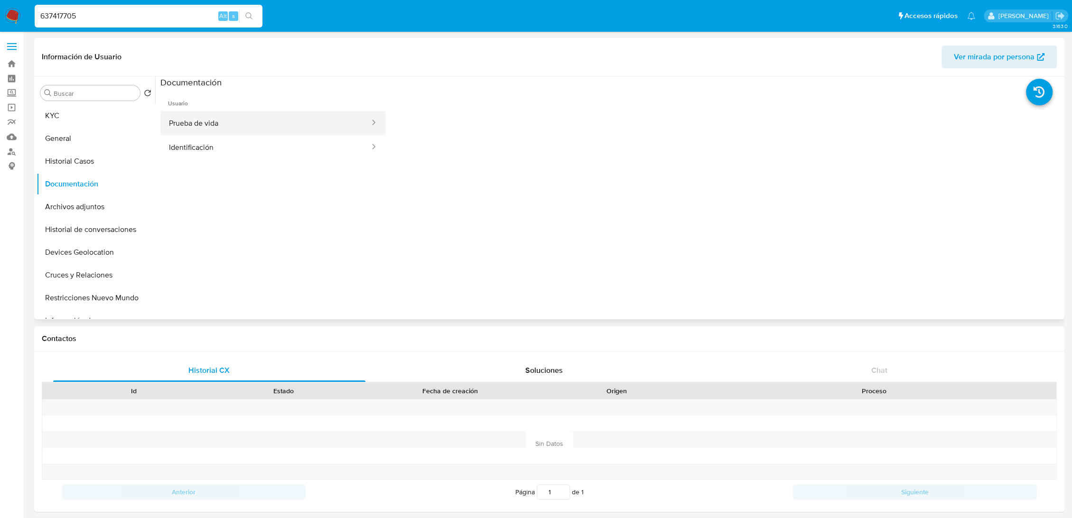
click at [261, 129] on button "Prueba de vida" at bounding box center [265, 123] width 210 height 24
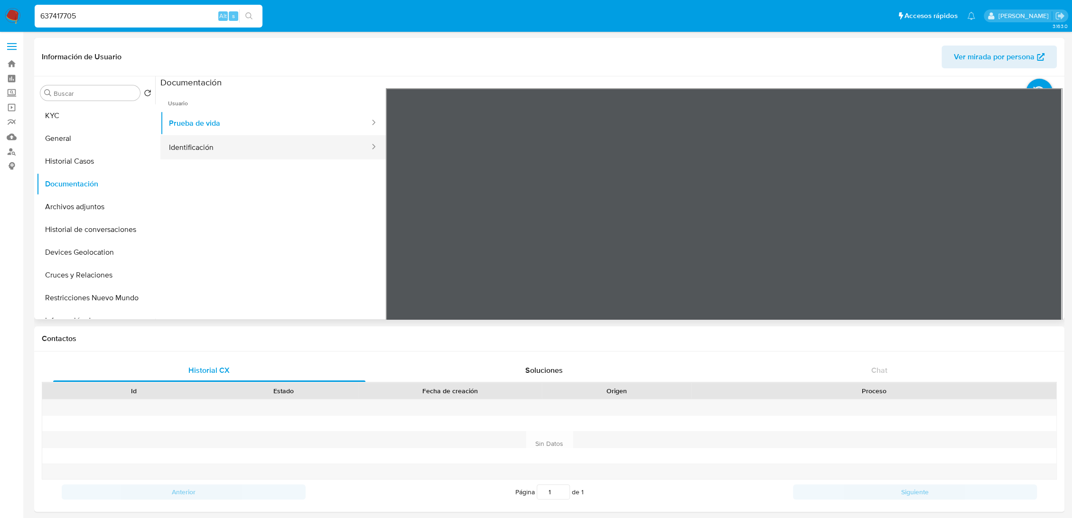
click at [283, 145] on button "Identificación" at bounding box center [265, 147] width 210 height 24
click at [82, 119] on button "KYC" at bounding box center [92, 115] width 111 height 23
